Goal: Task Accomplishment & Management: Manage account settings

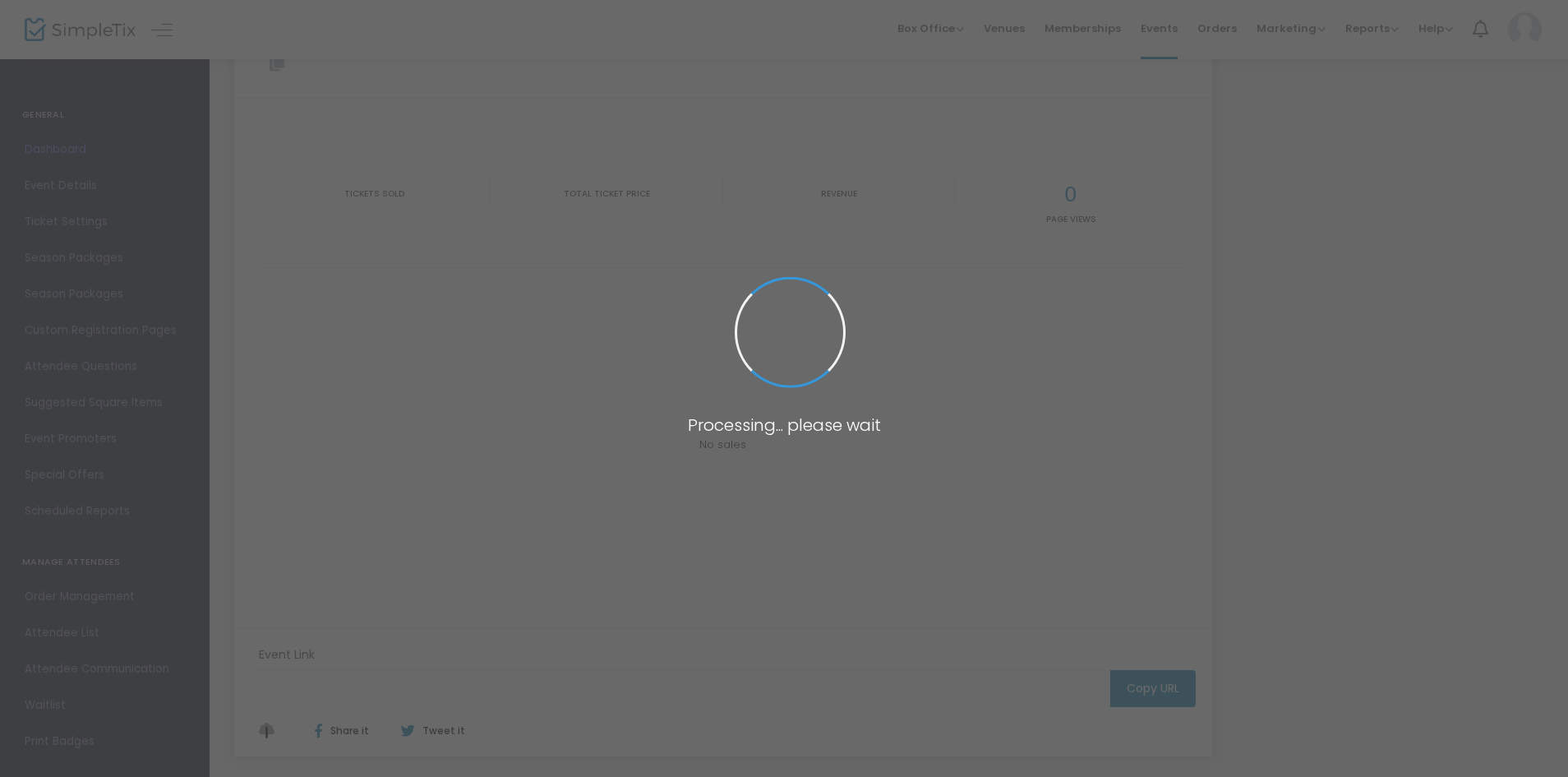
type input "[URL][DOMAIN_NAME]"
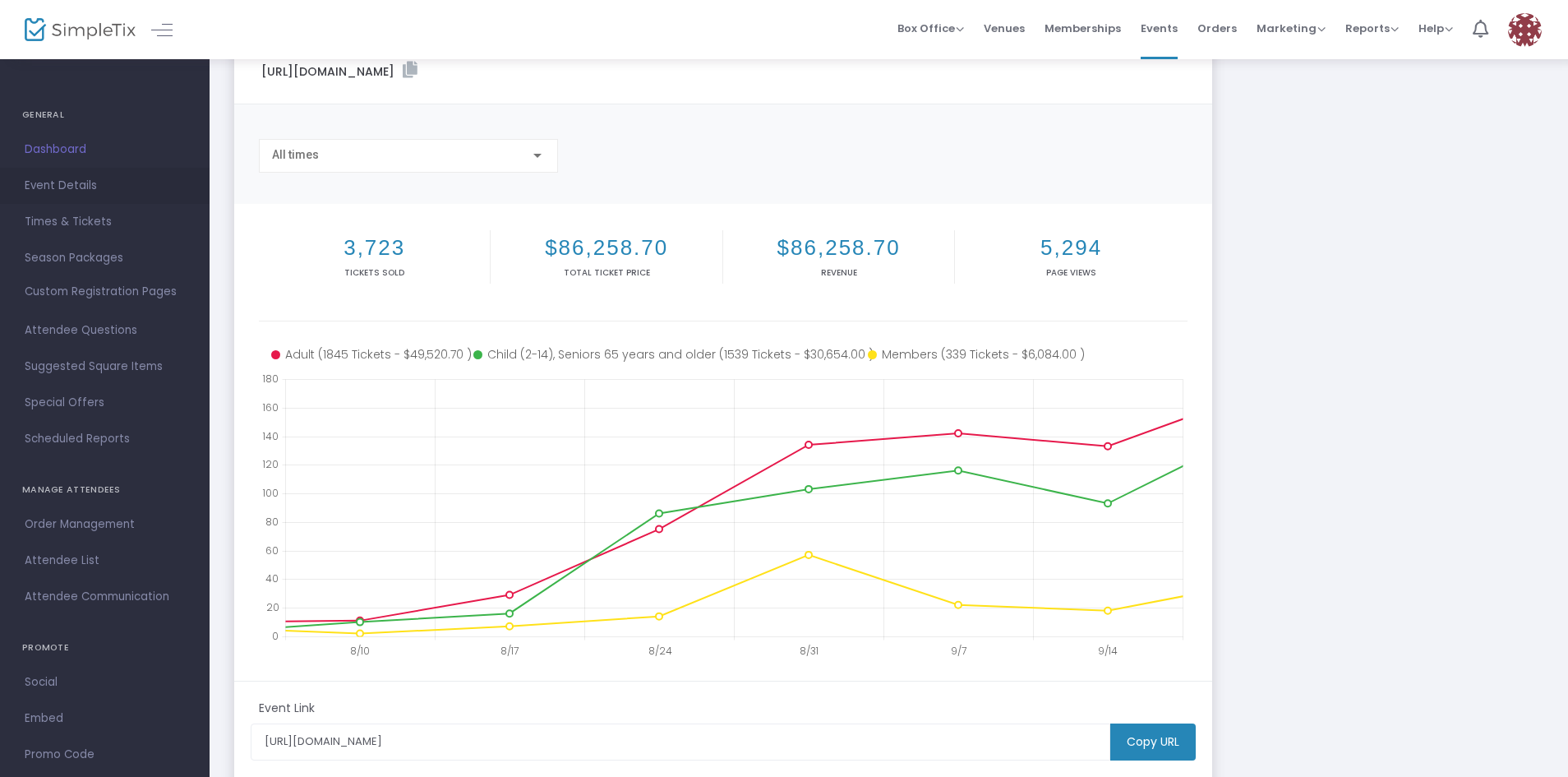
click at [44, 177] on span "Event Details" at bounding box center [105, 186] width 160 height 22
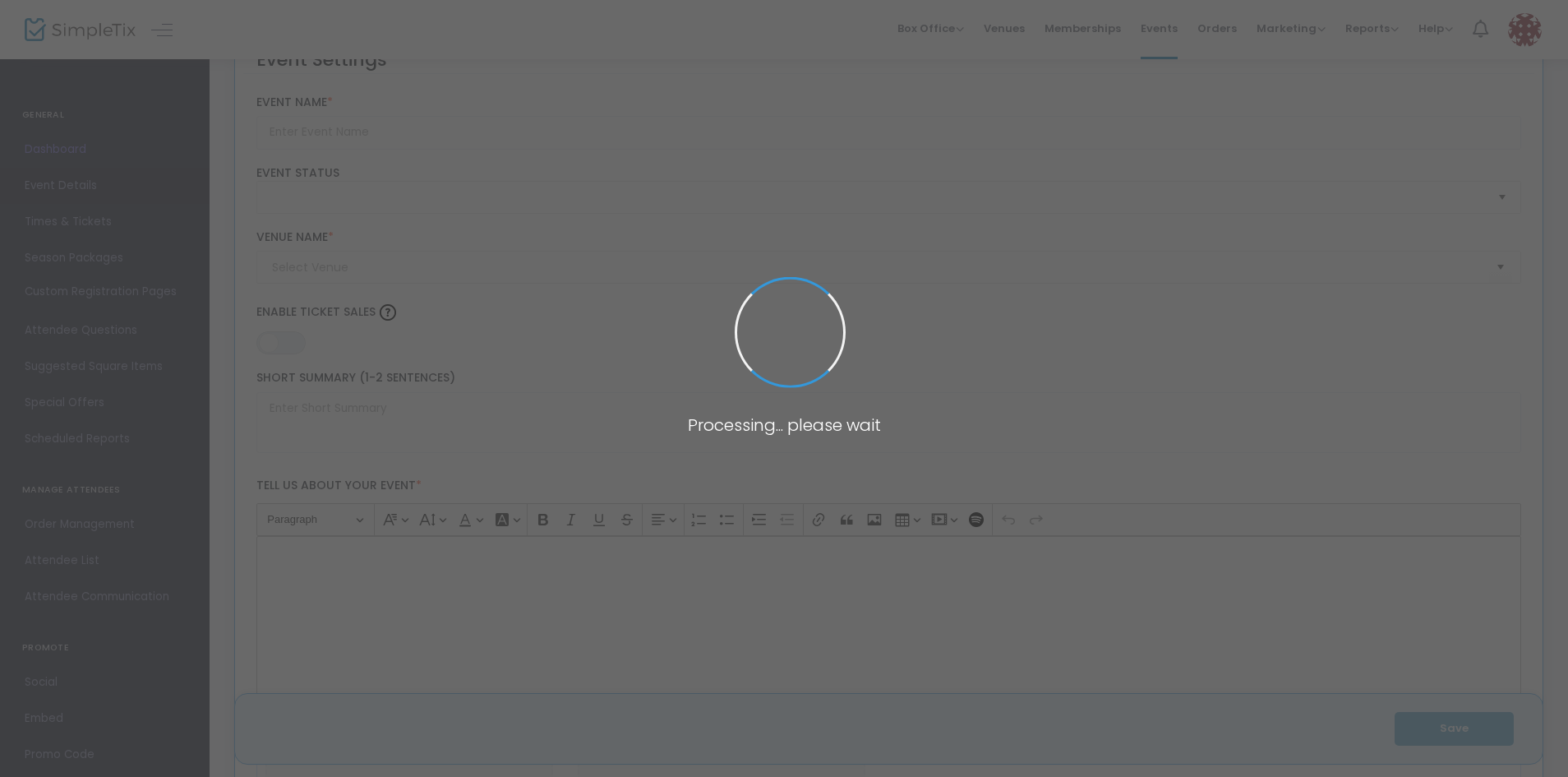
scroll to position [2456, 0]
type input "Pumpkin Patch 2025"
type textarea "Pumpkin Patch Dates [DATE]-[DATE], 18-19, 25-26 Museum Hours 9:30 AM - 5:00 PM.…"
type input "Buy Tickets"
type input "Western Railway Museum (WRM)"
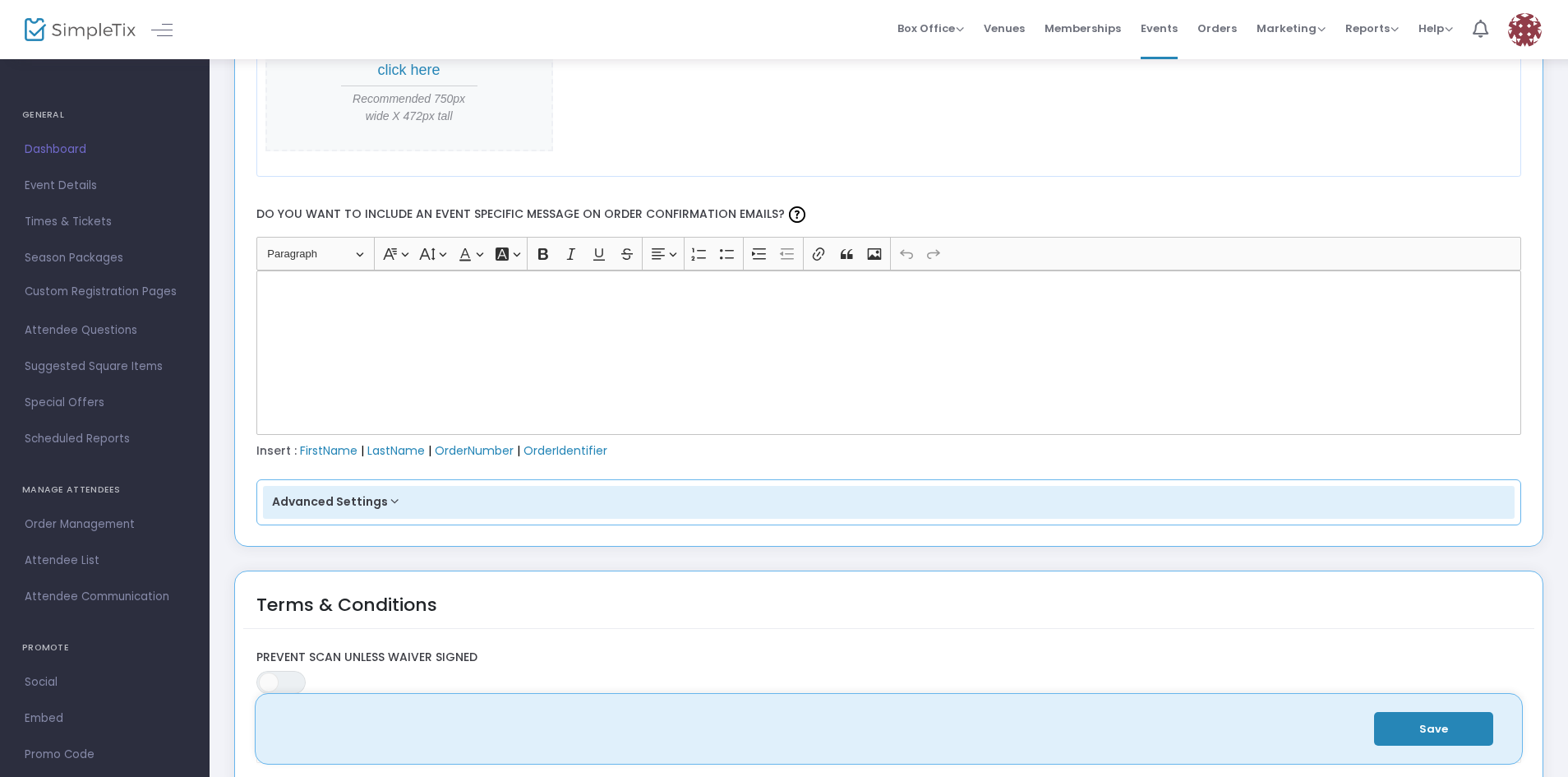
scroll to position [1963, 0]
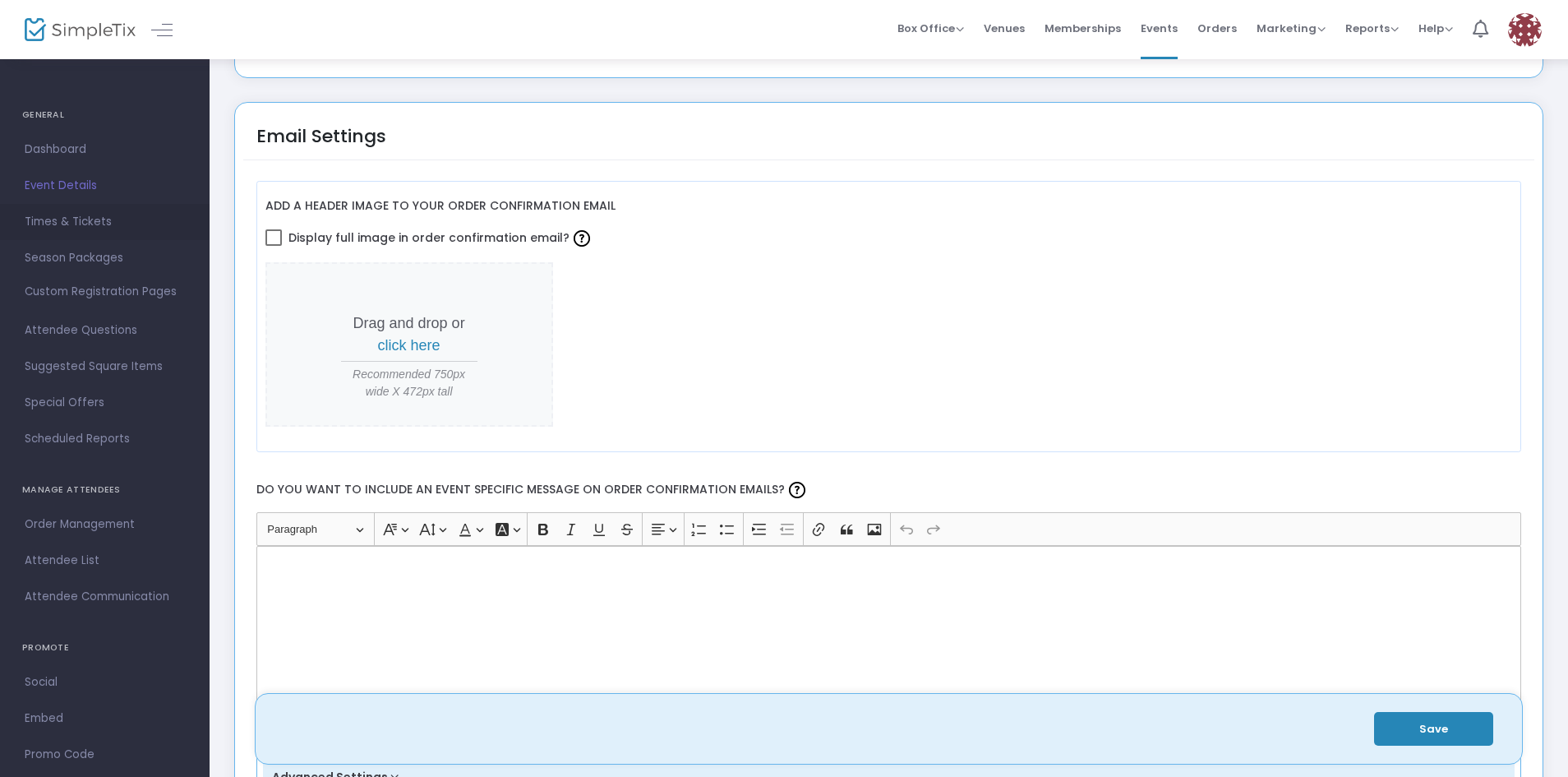
click at [49, 221] on span "Times & Tickets" at bounding box center [105, 222] width 160 height 22
